Goal: Task Accomplishment & Management: Use online tool/utility

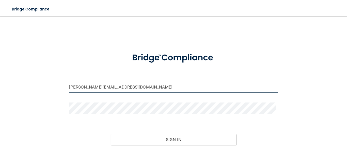
click at [113, 85] on input "[PERSON_NAME][EMAIL_ADDRESS][DOMAIN_NAME]" at bounding box center [173, 86] width 209 height 11
click at [183, 89] on input "[PERSON_NAME][EMAIL_ADDRESS][DOMAIN_NAME]" at bounding box center [173, 86] width 209 height 11
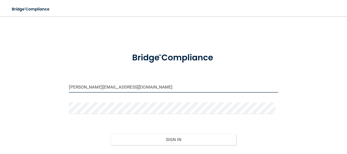
click at [183, 89] on input "[PERSON_NAME][EMAIL_ADDRESS][DOMAIN_NAME]" at bounding box center [173, 86] width 209 height 11
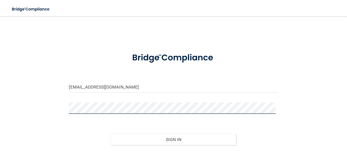
click at [111, 134] on button "Sign In" at bounding box center [174, 139] width 126 height 11
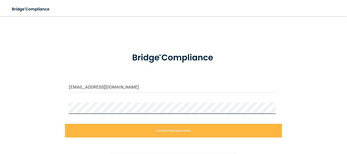
click at [0, 131] on main "[EMAIL_ADDRESS][DOMAIN_NAME] Invalid email/password. You don't have permission …" at bounding box center [173, 85] width 347 height 138
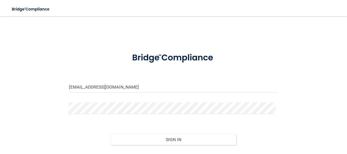
click at [299, 49] on div "[EMAIL_ADDRESS][DOMAIN_NAME] Invalid email/password. You don't have permission …" at bounding box center [173, 92] width 327 height 142
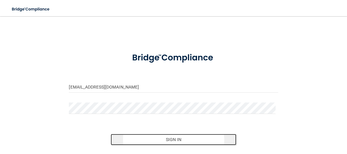
click at [194, 143] on button "Sign In" at bounding box center [174, 139] width 126 height 11
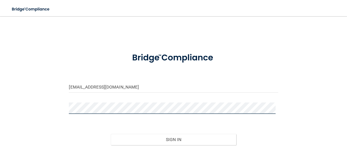
click at [111, 134] on button "Sign In" at bounding box center [174, 139] width 126 height 11
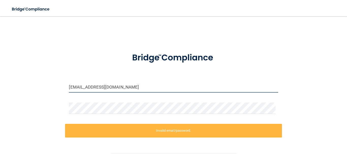
click at [79, 88] on input "[EMAIL_ADDRESS][DOMAIN_NAME]" at bounding box center [173, 86] width 209 height 11
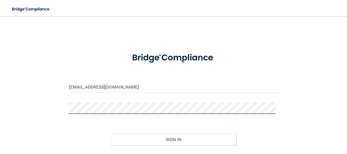
click at [6, 125] on main "[EMAIL_ADDRESS][DOMAIN_NAME] Invalid email/password. You don't have permission …" at bounding box center [173, 85] width 347 height 138
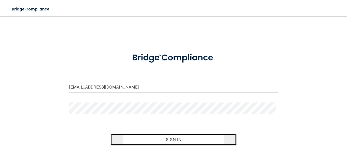
click at [209, 144] on button "Sign In" at bounding box center [174, 139] width 126 height 11
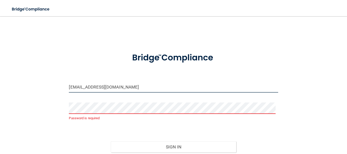
drag, startPoint x: 189, startPoint y: 83, endPoint x: 0, endPoint y: 107, distance: 190.3
click at [0, 107] on main "[EMAIL_ADDRESS][DOMAIN_NAME] Password is required Invalid email/password. You d…" at bounding box center [173, 85] width 347 height 138
type input "[EMAIL_ADDRESS][DOMAIN_NAME]"
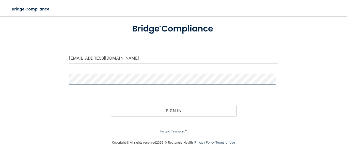
scroll to position [29, 0]
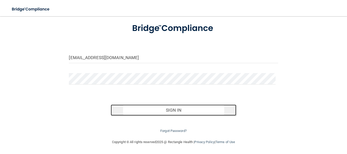
click at [226, 113] on button "Sign In" at bounding box center [174, 110] width 126 height 11
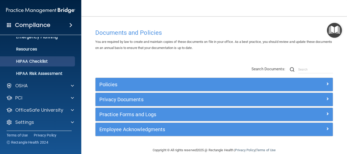
scroll to position [57, 0]
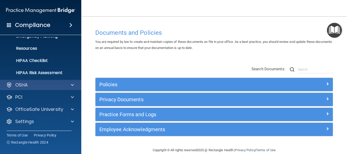
click at [55, 81] on div "OSHA" at bounding box center [41, 85] width 82 height 10
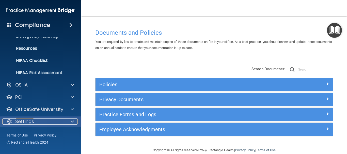
click at [42, 122] on div "Settings" at bounding box center [33, 122] width 63 height 6
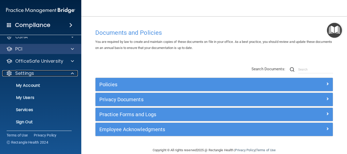
scroll to position [105, 0]
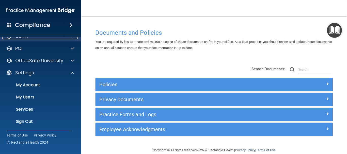
click at [47, 37] on div "OSHA" at bounding box center [33, 36] width 63 height 6
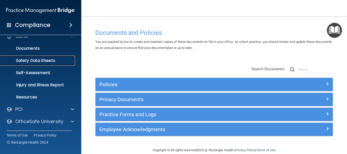
click at [37, 58] on p "Safety Data Sheets" at bounding box center [37, 60] width 69 height 5
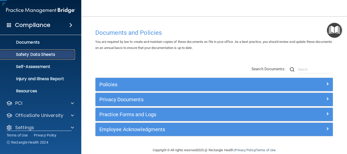
scroll to position [20, 0]
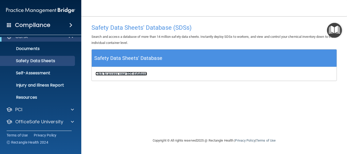
click at [132, 73] on b "Click to access your SDS database" at bounding box center [122, 74] width 52 height 4
click at [129, 73] on b "Click to access your SDS database" at bounding box center [122, 74] width 52 height 4
